Goal: Information Seeking & Learning: Learn about a topic

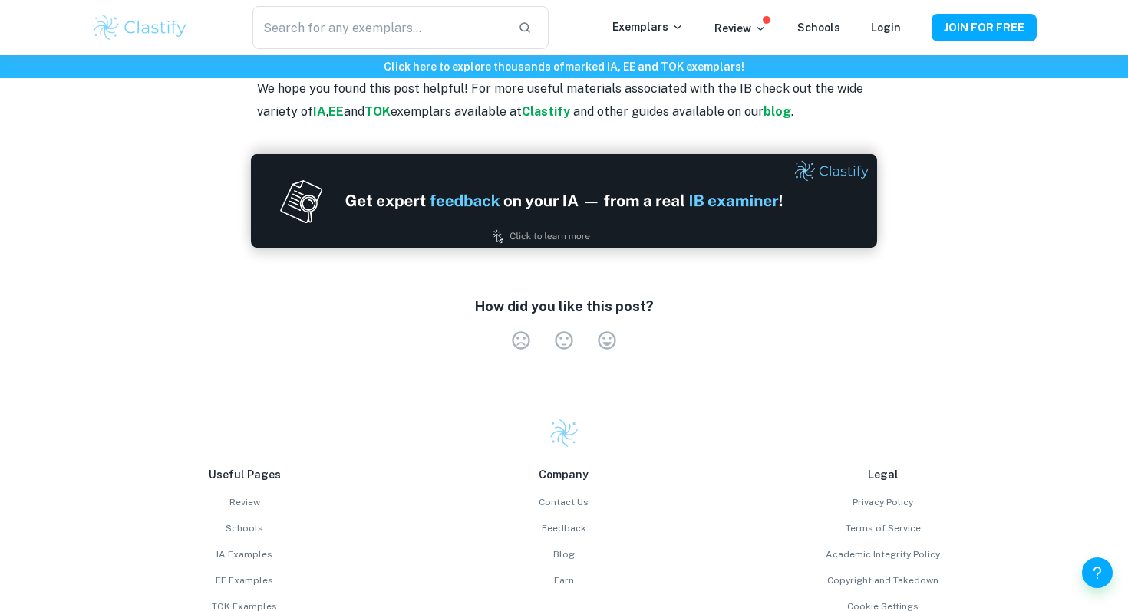
scroll to position [2486, 0]
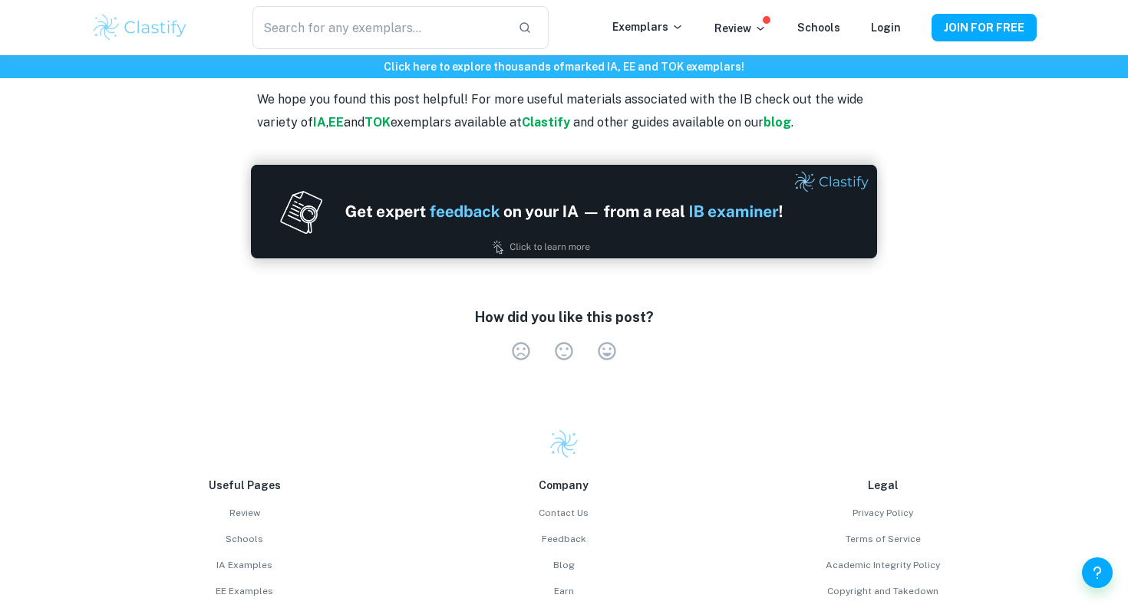
click at [511, 188] on img at bounding box center [564, 212] width 626 height 94
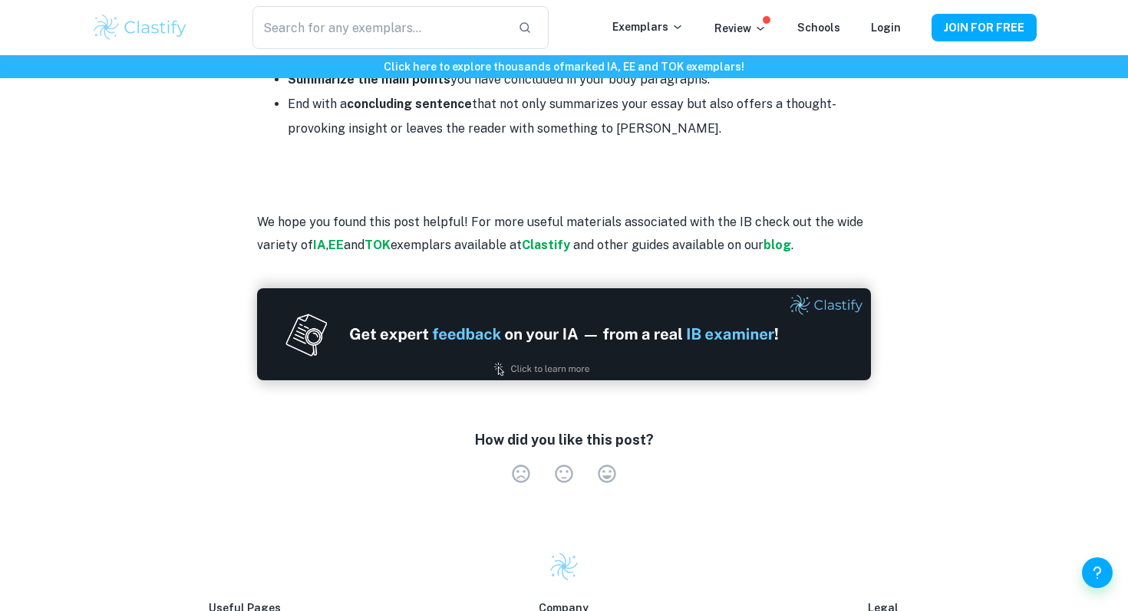
scroll to position [2425, 0]
